Goal: Find specific page/section: Find specific page/section

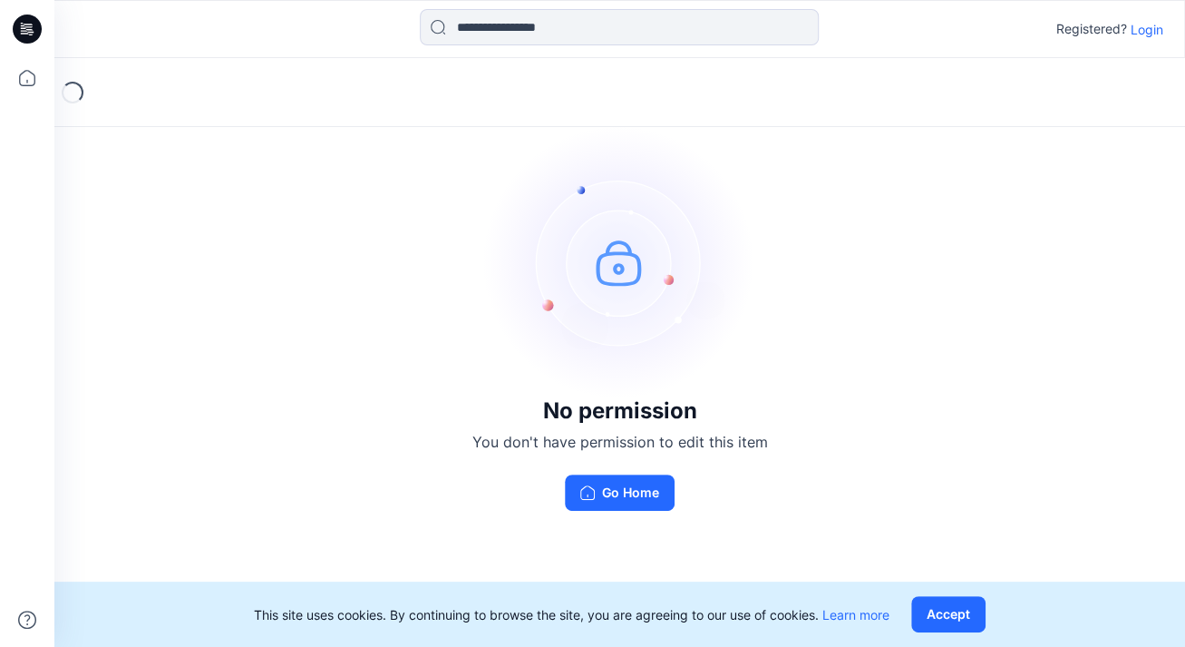
click at [1151, 30] on p "Login" at bounding box center [1147, 29] width 33 height 19
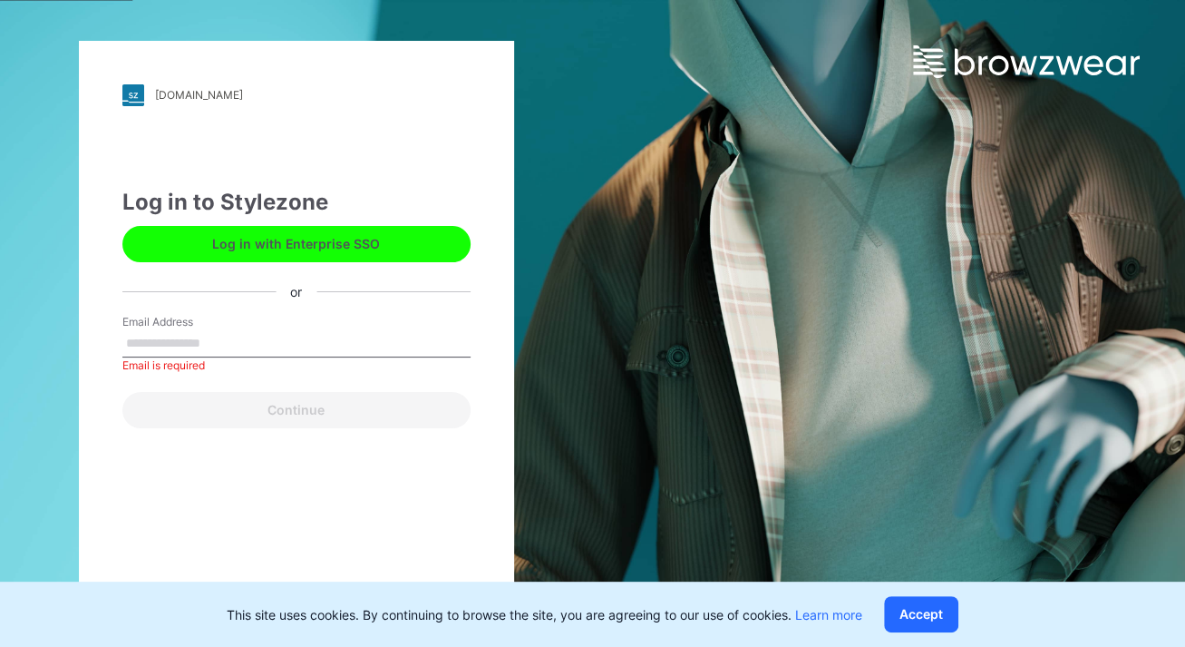
type input "**********"
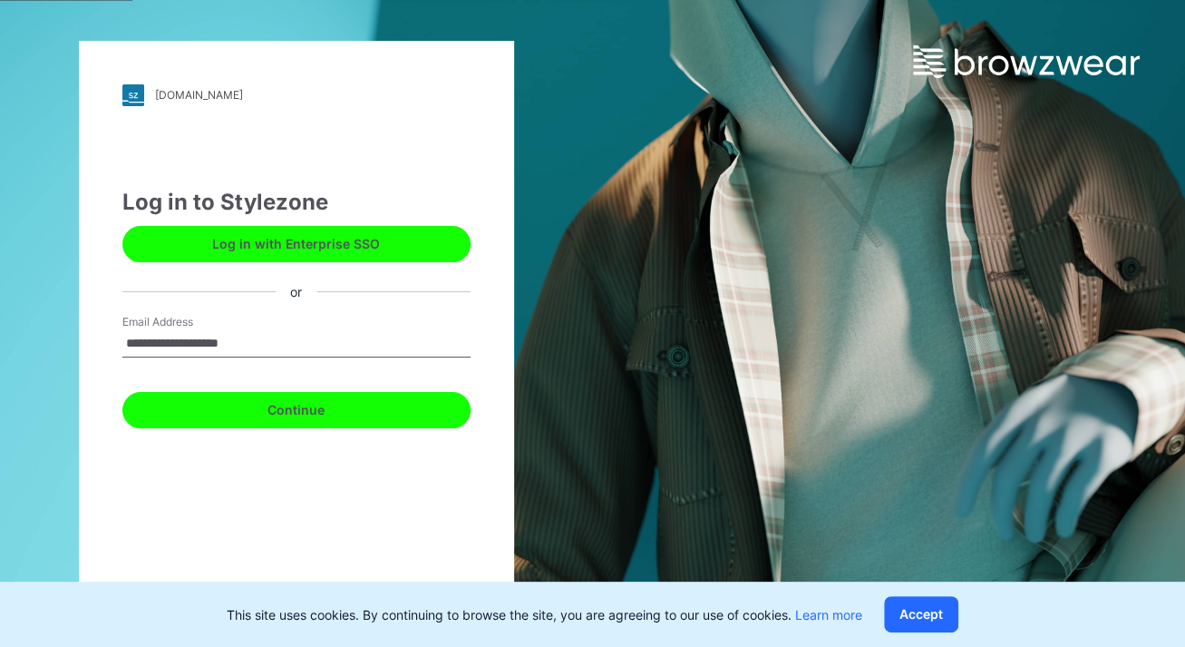
click at [321, 414] on button "Continue" at bounding box center [296, 410] width 348 height 36
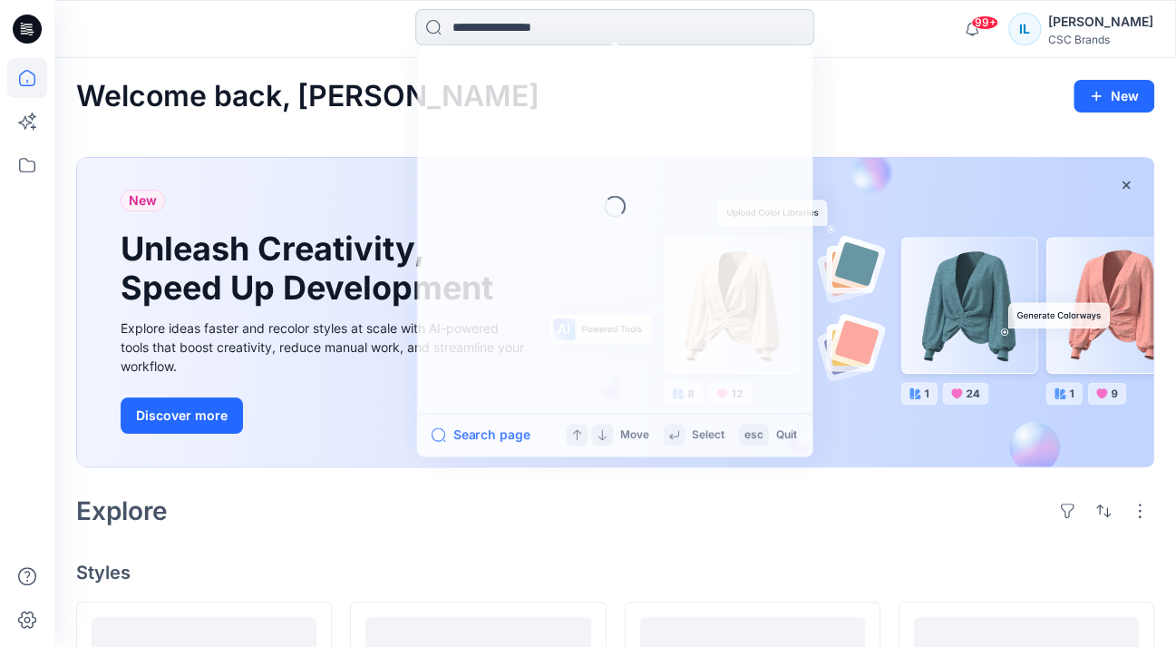
click at [490, 26] on input at bounding box center [614, 27] width 399 height 36
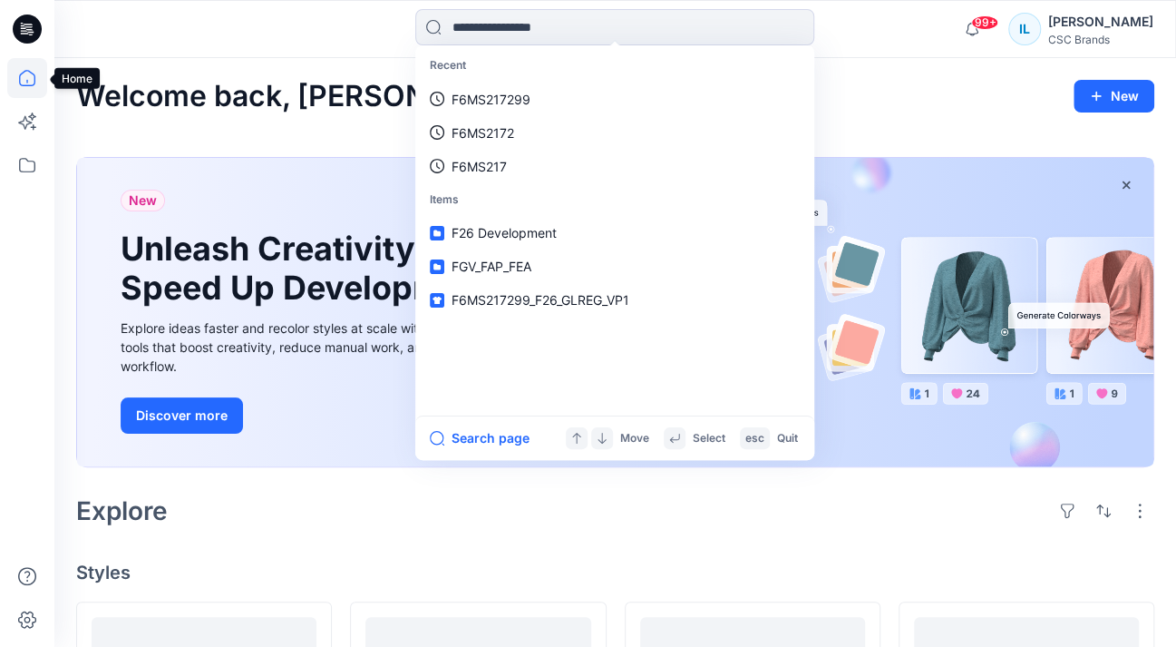
click at [27, 84] on icon at bounding box center [27, 78] width 40 height 40
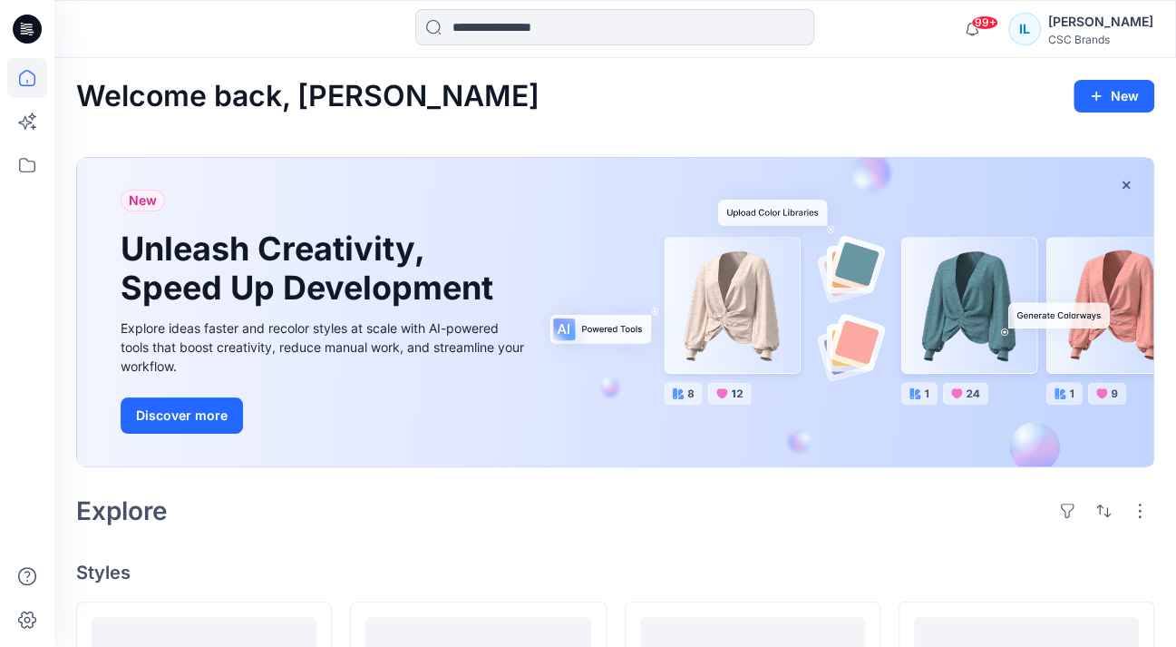
click at [23, 79] on icon at bounding box center [27, 78] width 40 height 40
click at [27, 29] on icon at bounding box center [29, 29] width 7 height 1
click at [31, 165] on icon at bounding box center [27, 165] width 40 height 40
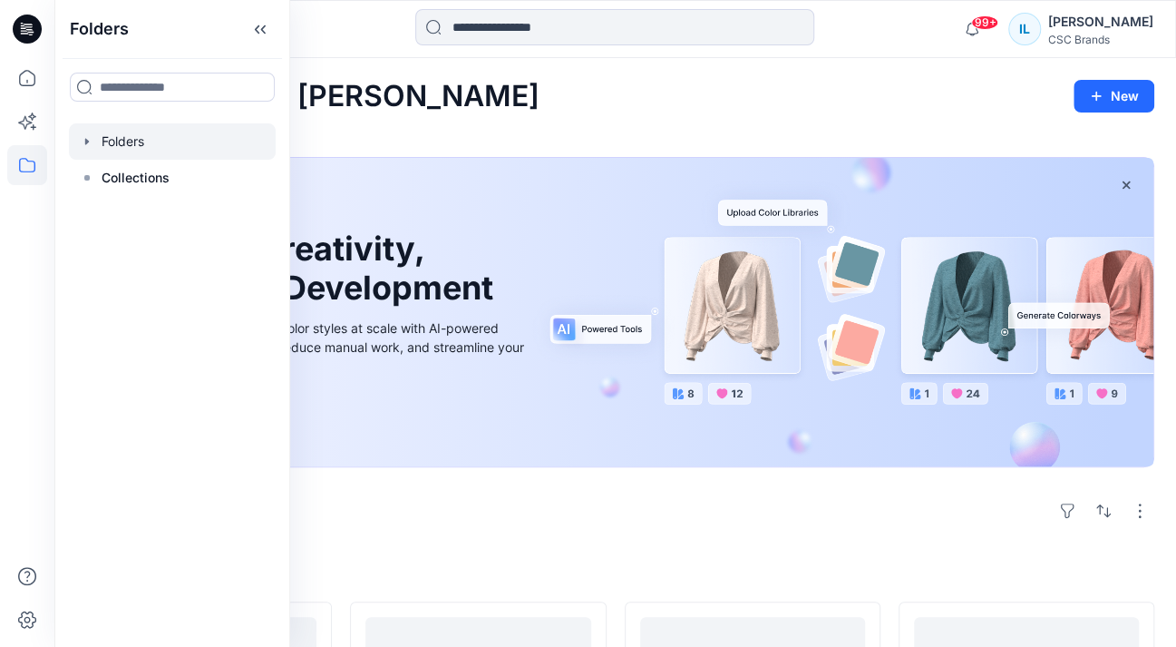
click at [83, 141] on icon "button" at bounding box center [87, 141] width 15 height 15
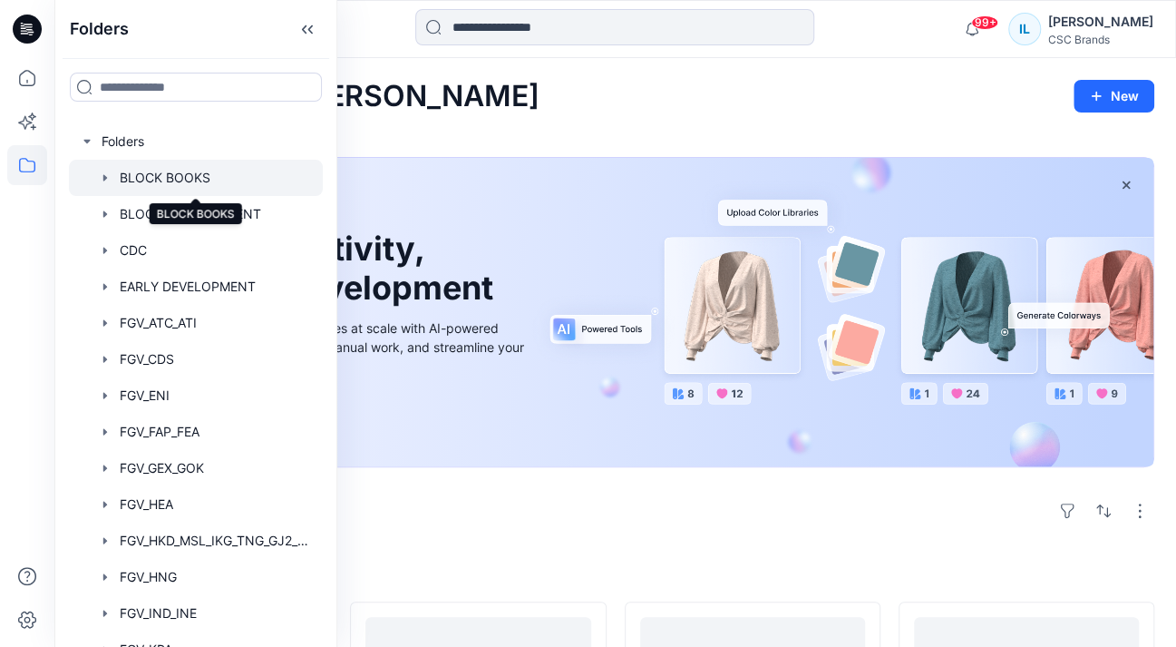
click at [168, 181] on div at bounding box center [196, 178] width 254 height 36
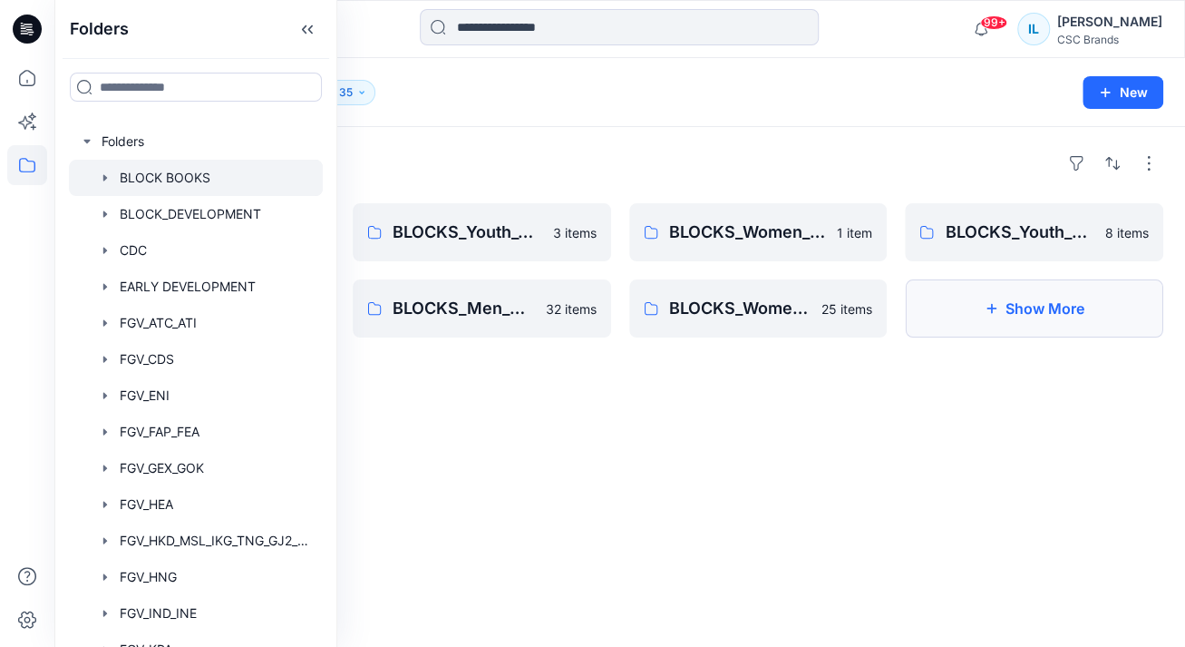
click at [1006, 304] on button "Show More" at bounding box center [1034, 308] width 258 height 58
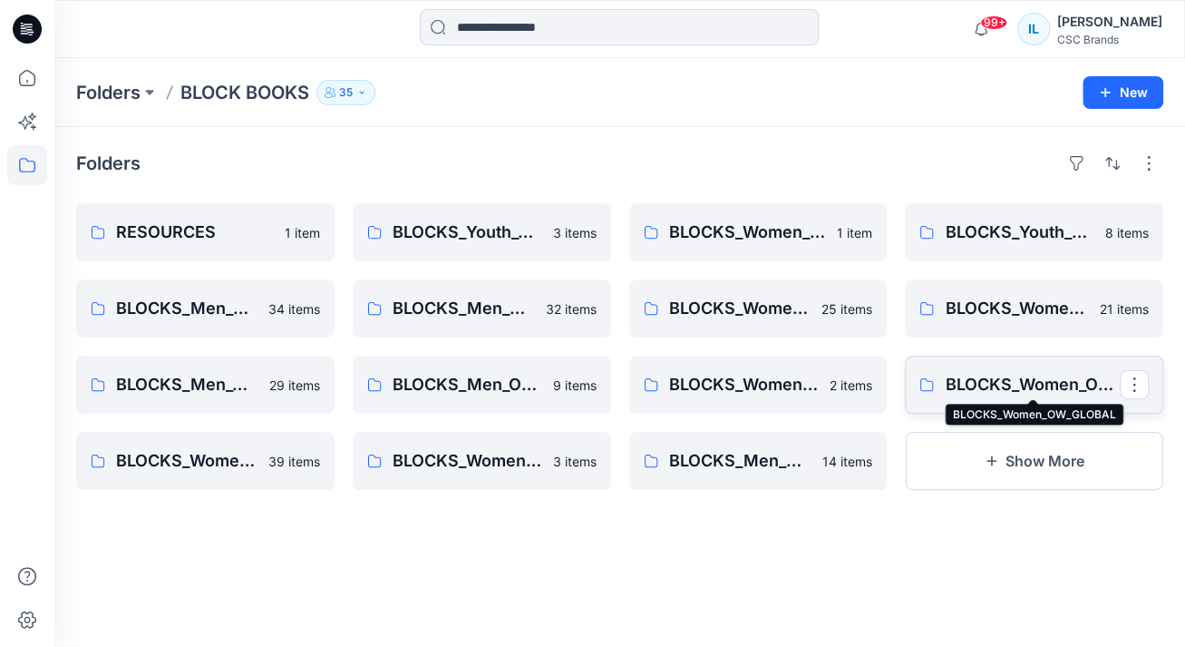
click at [999, 378] on p "BLOCKS_Women_OW_GLOBAL" at bounding box center [1032, 384] width 175 height 25
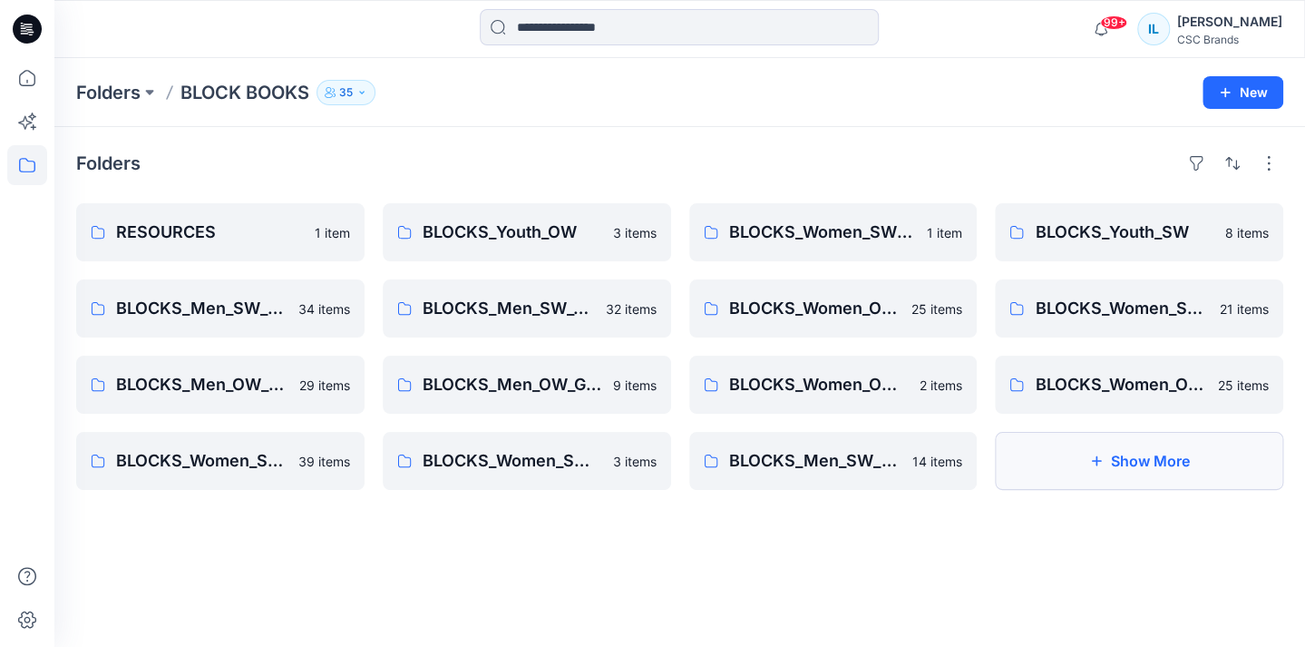
click at [1121, 463] on button "Show More" at bounding box center [1139, 461] width 288 height 58
click at [164, 463] on p "BLOCKS_Women_SW_GLOBAL" at bounding box center [218, 460] width 205 height 25
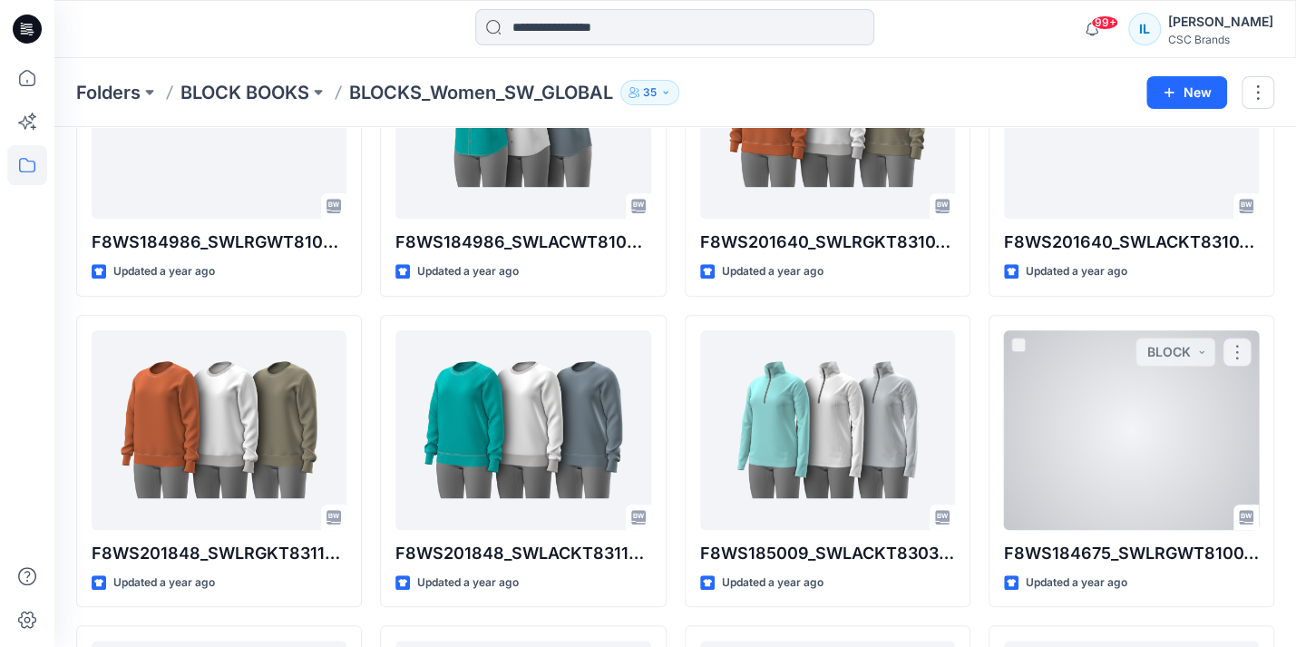
scroll to position [836, 0]
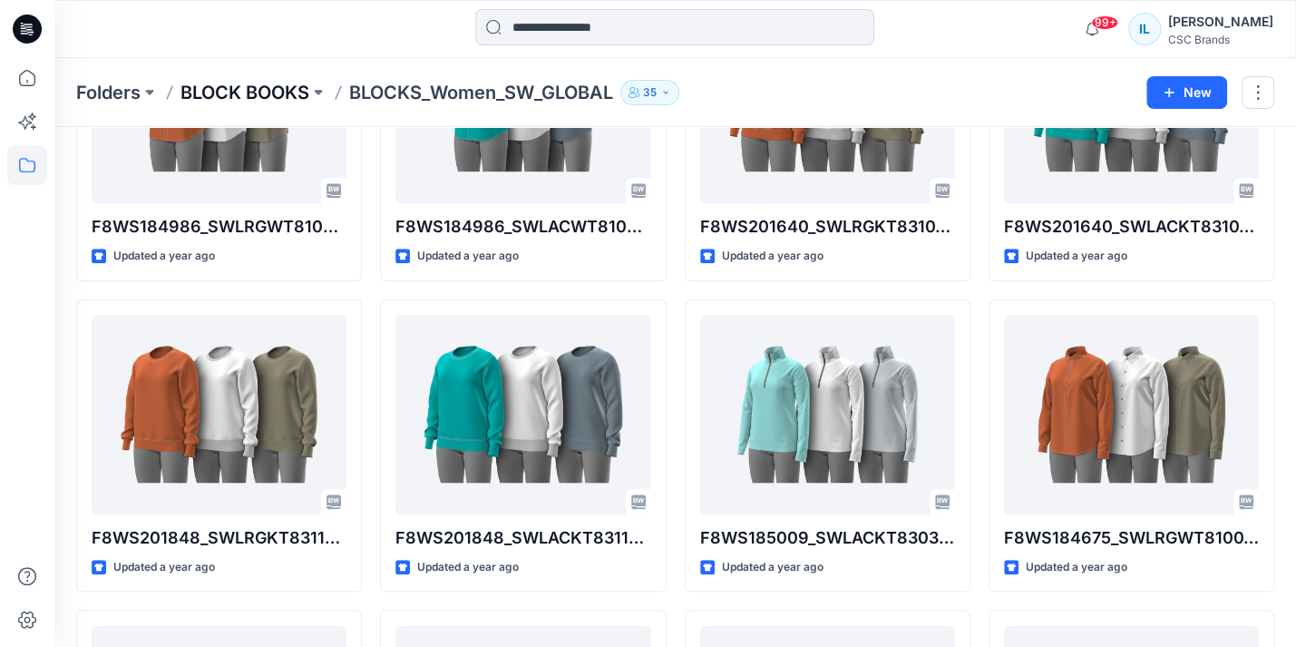
click at [272, 92] on p "BLOCK BOOKS" at bounding box center [244, 92] width 129 height 25
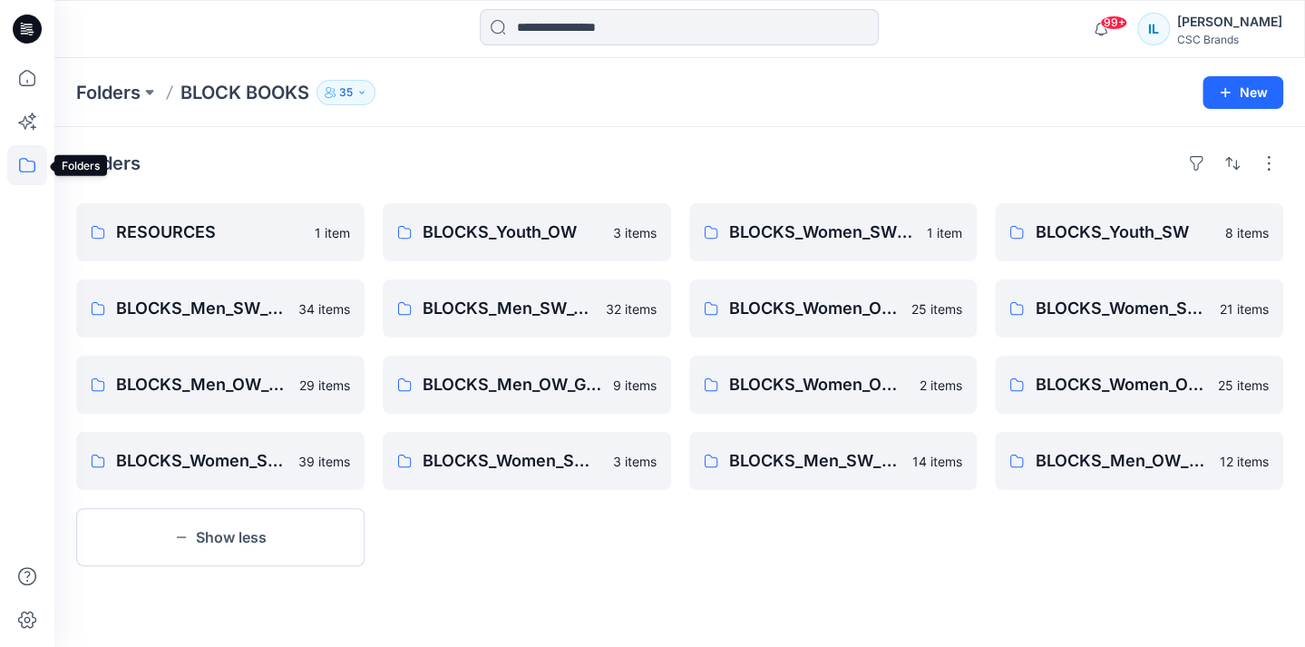
click at [24, 170] on icon at bounding box center [27, 165] width 40 height 40
